Goal: Ask a question

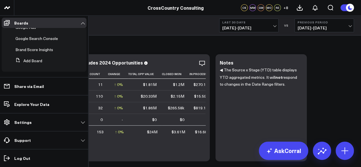
scroll to position [213, 0]
click at [57, 48] on icon at bounding box center [57, 49] width 5 height 5
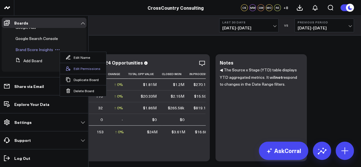
click at [86, 66] on button "Edit Permissions" at bounding box center [83, 68] width 46 height 11
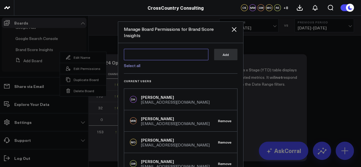
click at [155, 50] on textarea at bounding box center [166, 54] width 84 height 11
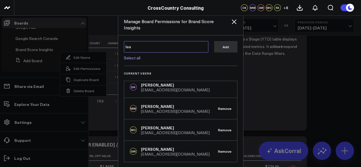
scroll to position [0, 0]
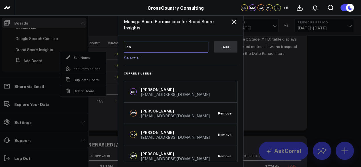
click at [157, 42] on textarea "lea" at bounding box center [166, 46] width 84 height 11
type textarea "l"
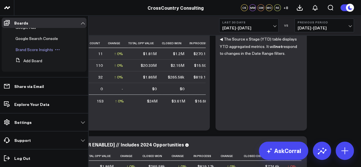
scroll to position [200, 0]
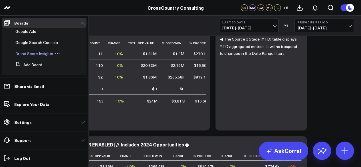
click at [58, 56] on icon at bounding box center [57, 53] width 5 height 5
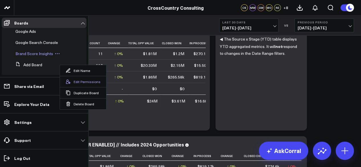
click at [78, 79] on button "Edit Permissions" at bounding box center [83, 81] width 46 height 11
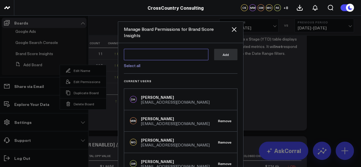
click at [162, 49] on textarea at bounding box center [166, 54] width 84 height 11
paste textarea "lgilliam@CrossCountry-Consulting.com"
type textarea "lgilliam@CrossCountry-Consulting.com"
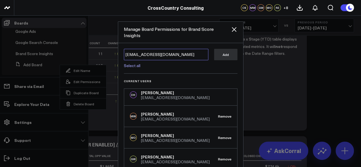
click at [199, 49] on textarea "lgilliam@CrossCountry-Consulting.com" at bounding box center [166, 54] width 84 height 11
click at [194, 49] on textarea "lgilliam@CrossCountry-Consulting.com" at bounding box center [166, 54] width 84 height 11
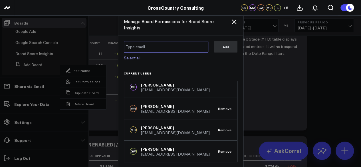
click at [160, 41] on textarea at bounding box center [166, 46] width 84 height 11
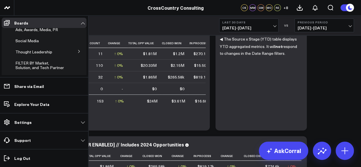
scroll to position [213, 0]
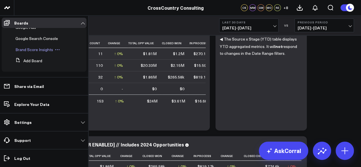
click at [56, 50] on icon at bounding box center [57, 49] width 5 height 5
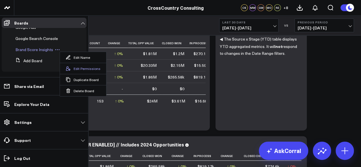
click at [82, 67] on button "Edit Permissions" at bounding box center [83, 68] width 46 height 11
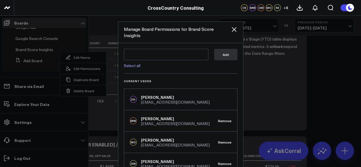
click at [156, 60] on div "Select all" at bounding box center [166, 63] width 84 height 7
click at [135, 63] on link "Select all" at bounding box center [132, 65] width 17 height 5
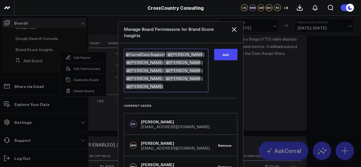
click at [157, 49] on textarea "@CorralData Support @Rubye Egley @Tabitha Daugherty @Kelly Standiford @Chana Mo…" at bounding box center [166, 70] width 84 height 43
click at [196, 49] on textarea "@CorralData Support @Rubye Egley @Tabitha Daugherty @Kelly Standiford @Chana Mo…" at bounding box center [166, 70] width 84 height 43
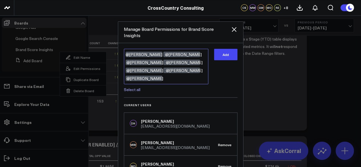
click at [155, 56] on textarea "@Tabitha Daugherty @Kelly Standiford @Chana Morrow @Lea Hutchins @Ariana Caprio…" at bounding box center [166, 66] width 84 height 35
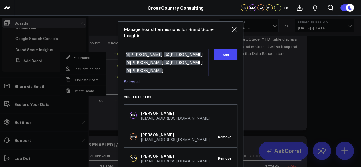
drag, startPoint x: 166, startPoint y: 63, endPoint x: 127, endPoint y: 58, distance: 39.4
click at [127, 58] on textarea "@Tabitha Daugherty @Lea Hutchins @Ariana Capriotti @Lindsey Clark @Mackenzie Bo…" at bounding box center [166, 62] width 84 height 27
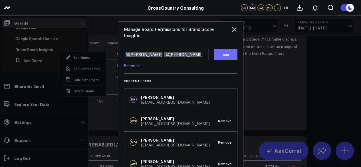
type textarea "@Tabitha Daugherty @Lea Hutchins"
click at [228, 49] on button "Add" at bounding box center [225, 54] width 23 height 11
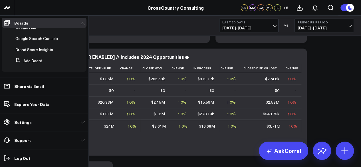
scroll to position [135, 0]
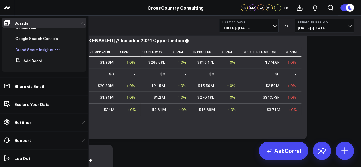
click at [35, 49] on span "Brand Score Insights" at bounding box center [34, 49] width 38 height 5
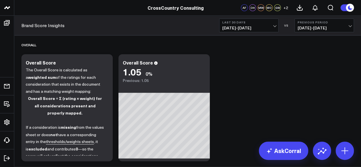
click at [247, 25] on button "Last 30 Days 07/19/25 - 08/17/25" at bounding box center [248, 26] width 59 height 14
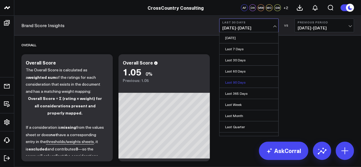
scroll to position [50, 0]
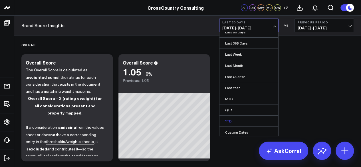
click at [243, 116] on link "YTD" at bounding box center [248, 120] width 59 height 11
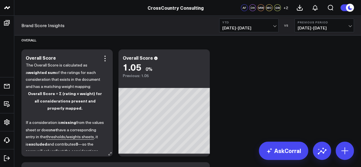
scroll to position [1, 0]
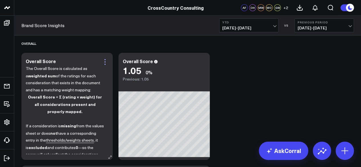
click at [104, 61] on icon at bounding box center [104, 61] width 7 height 7
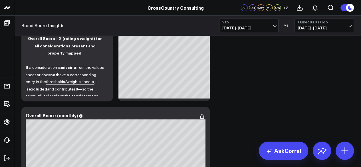
scroll to position [0, 0]
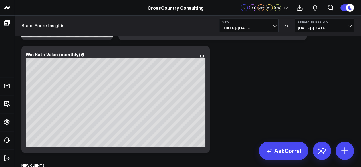
scroll to position [2983, 0]
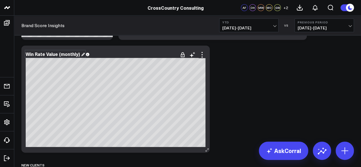
click at [68, 56] on div "Win Rate Value (monthly)" at bounding box center [55, 54] width 59 height 6
copy div "Win Rate Value (monthly)"
click at [276, 160] on div "New Clients" at bounding box center [187, 164] width 332 height 13
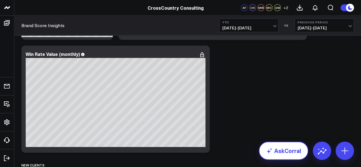
click at [276, 155] on link "AskCorral" at bounding box center [283, 150] width 49 height 18
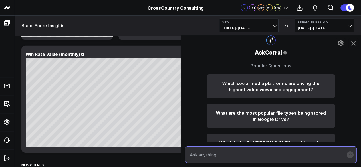
click at [239, 152] on input "text" at bounding box center [266, 154] width 156 height 10
type input "w"
paste input "Win Rate Value (monthly)"
type input "W"
paste input "Win Rate Value (monthly)"
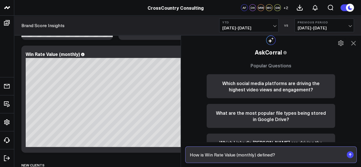
type input "How is Win Rate Value (monthly) defined?"
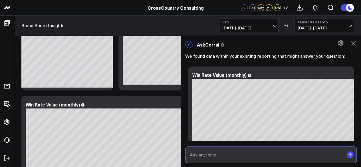
scroll to position [115, 0]
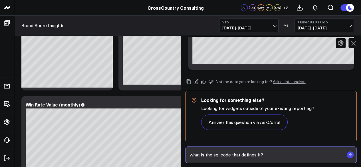
type input "what is the sql code that defines it?"
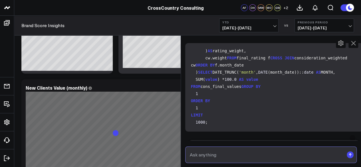
scroll to position [3198, 0]
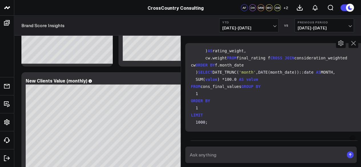
click at [357, 41] on button at bounding box center [353, 43] width 10 height 10
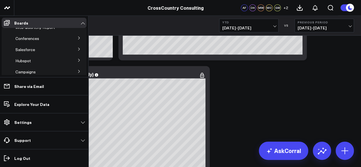
scroll to position [18, 0]
click at [77, 48] on icon at bounding box center [78, 49] width 3 height 3
click at [32, 65] on span "Salesforce Marketing Dashboard (2025)" at bounding box center [38, 62] width 39 height 10
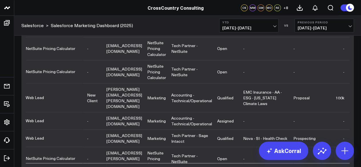
scroll to position [209, 346]
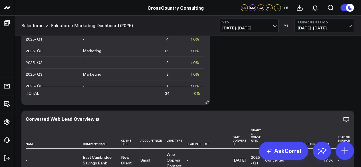
scroll to position [2347, 0]
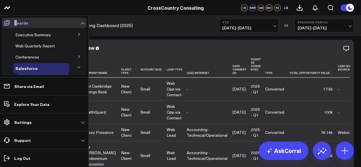
drag, startPoint x: 9, startPoint y: 21, endPoint x: 17, endPoint y: 25, distance: 8.8
click at [17, 25] on link "Boards" at bounding box center [44, 23] width 85 height 10
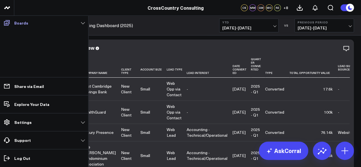
click at [25, 25] on p "Boards" at bounding box center [21, 23] width 14 height 5
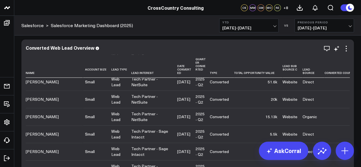
scroll to position [345, 0]
